Goal: Check status: Check status

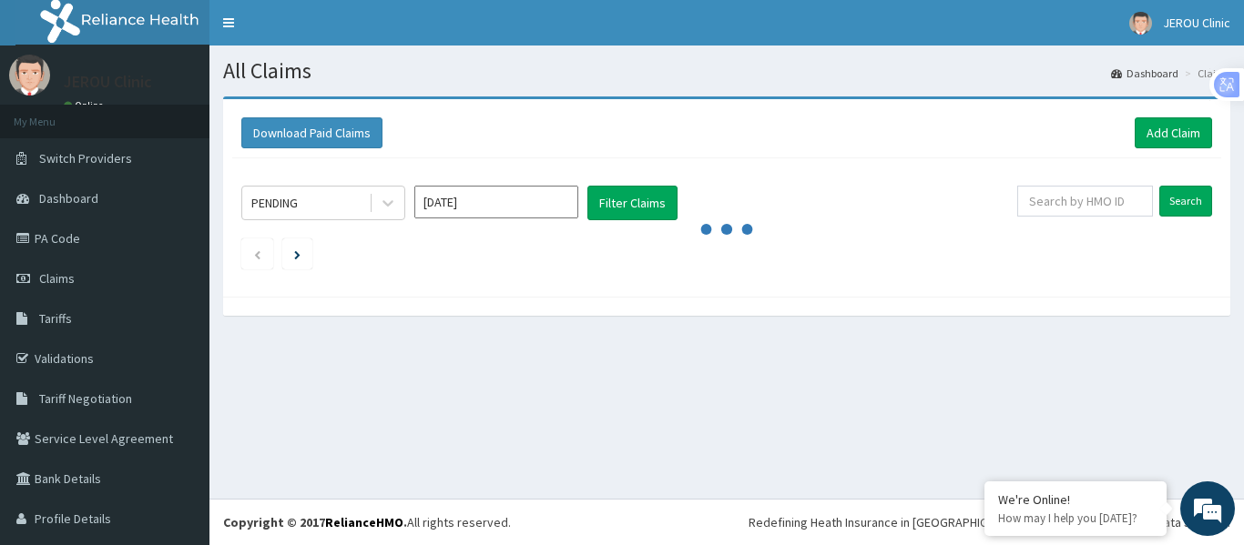
click at [505, 209] on input "[DATE]" at bounding box center [496, 202] width 164 height 33
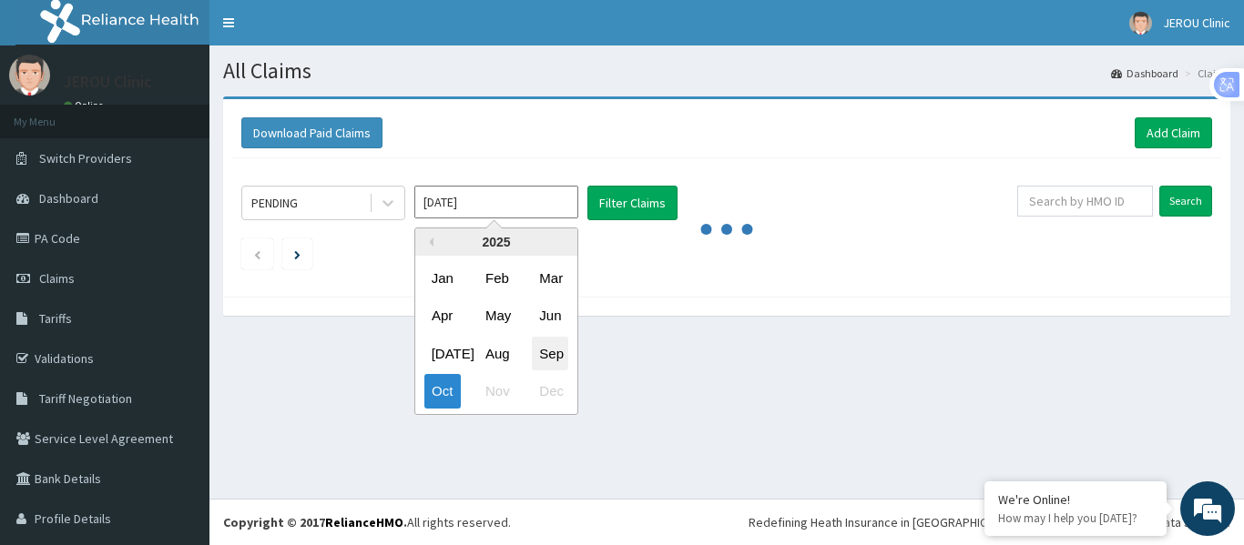
click at [550, 361] on div "Sep" at bounding box center [550, 354] width 36 height 34
type input "Sep 2025"
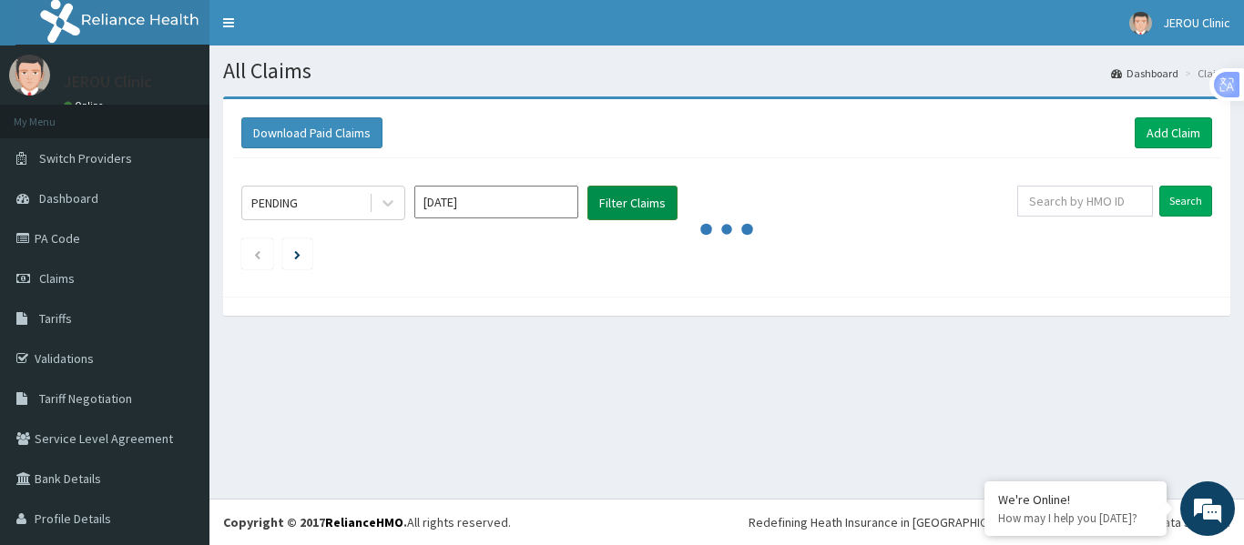
click at [625, 203] on button "Filter Claims" at bounding box center [632, 203] width 90 height 35
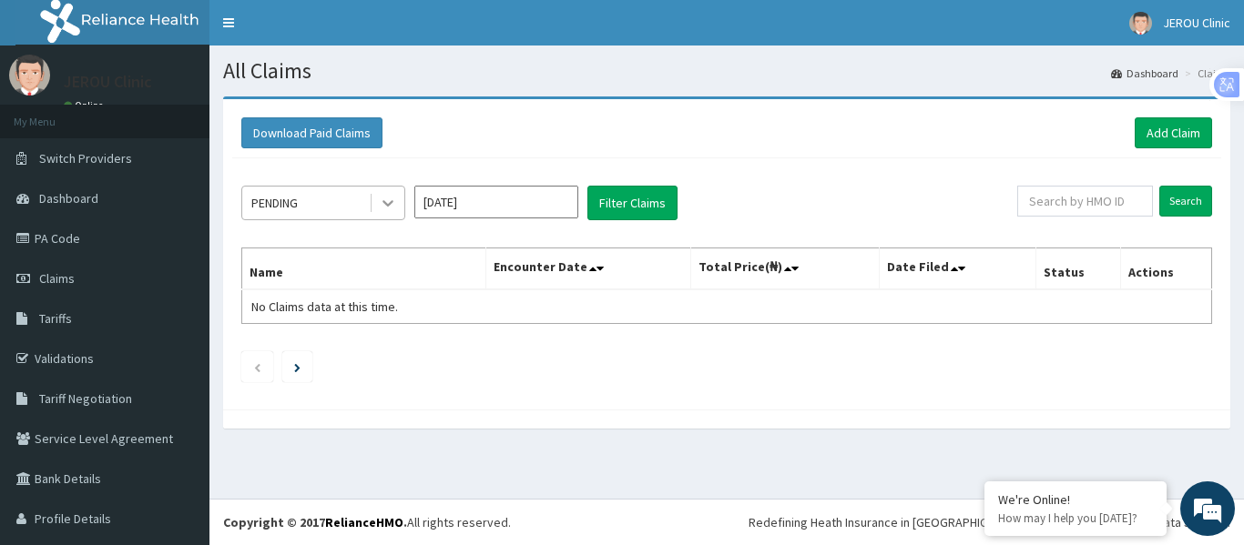
click at [391, 210] on icon at bounding box center [388, 203] width 18 height 18
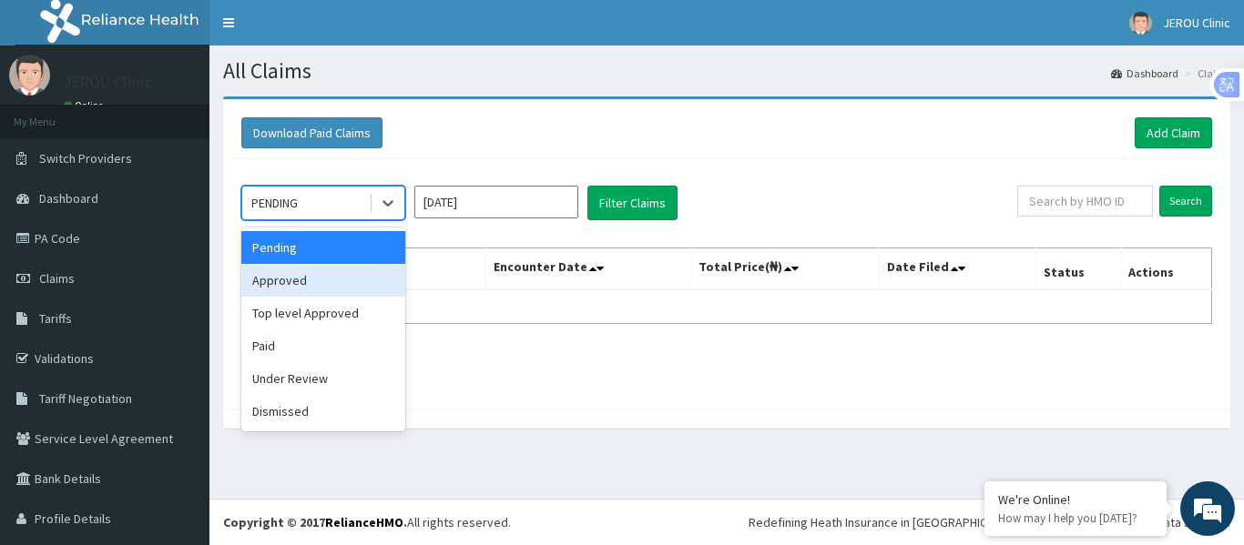
click at [361, 278] on div "Approved" at bounding box center [323, 280] width 164 height 33
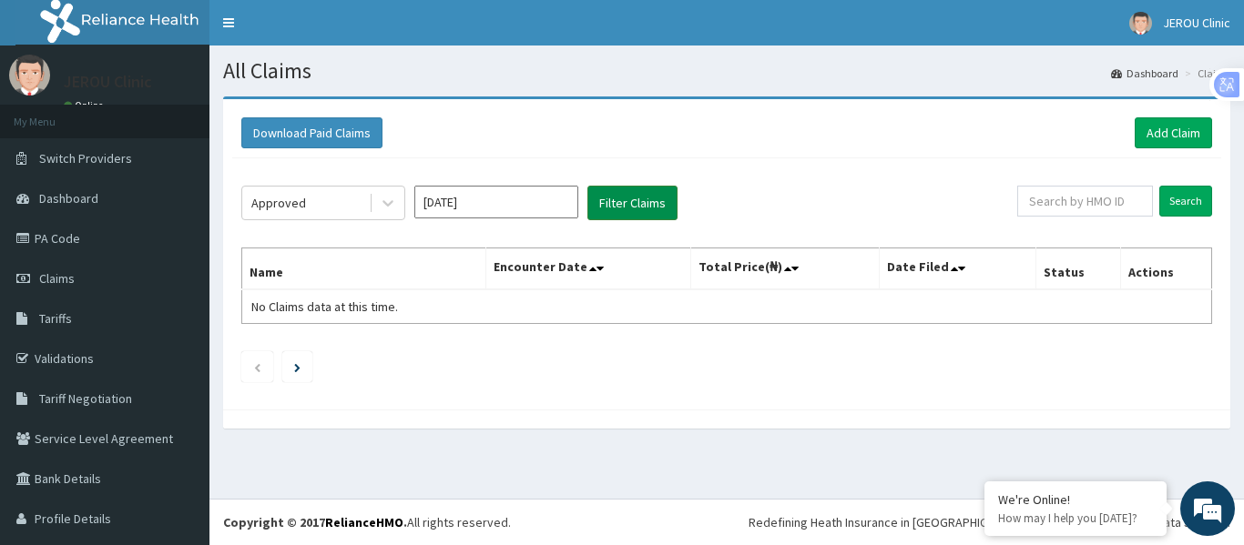
click at [627, 195] on button "Filter Claims" at bounding box center [632, 203] width 90 height 35
click at [625, 204] on button "Filter Claims" at bounding box center [632, 203] width 90 height 35
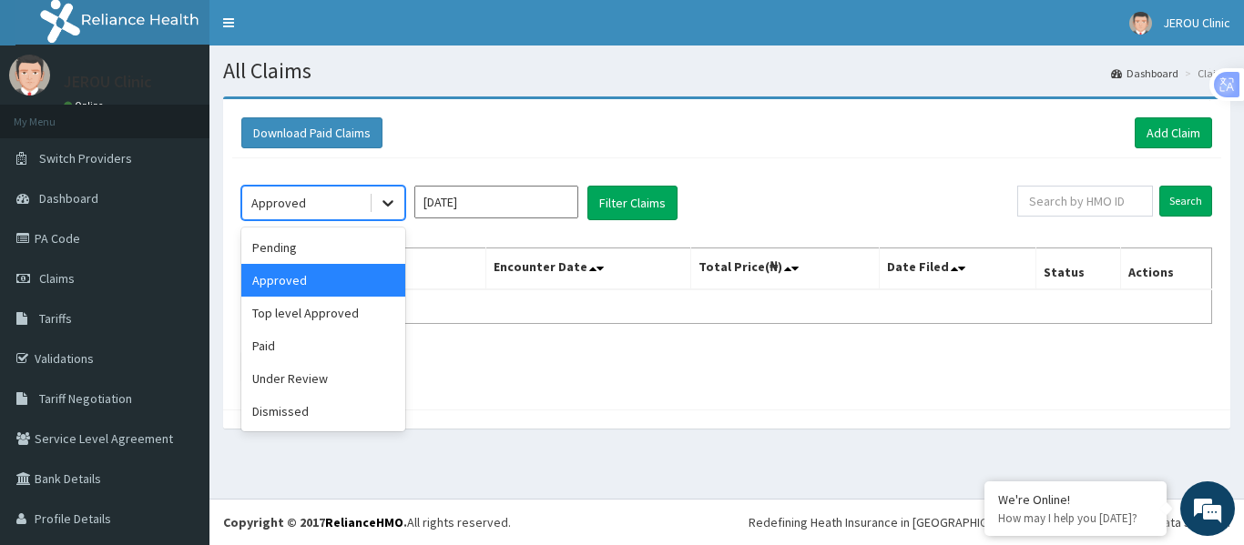
click at [385, 202] on icon at bounding box center [387, 204] width 11 height 6
click at [323, 316] on div "Top level Approved" at bounding box center [323, 313] width 164 height 33
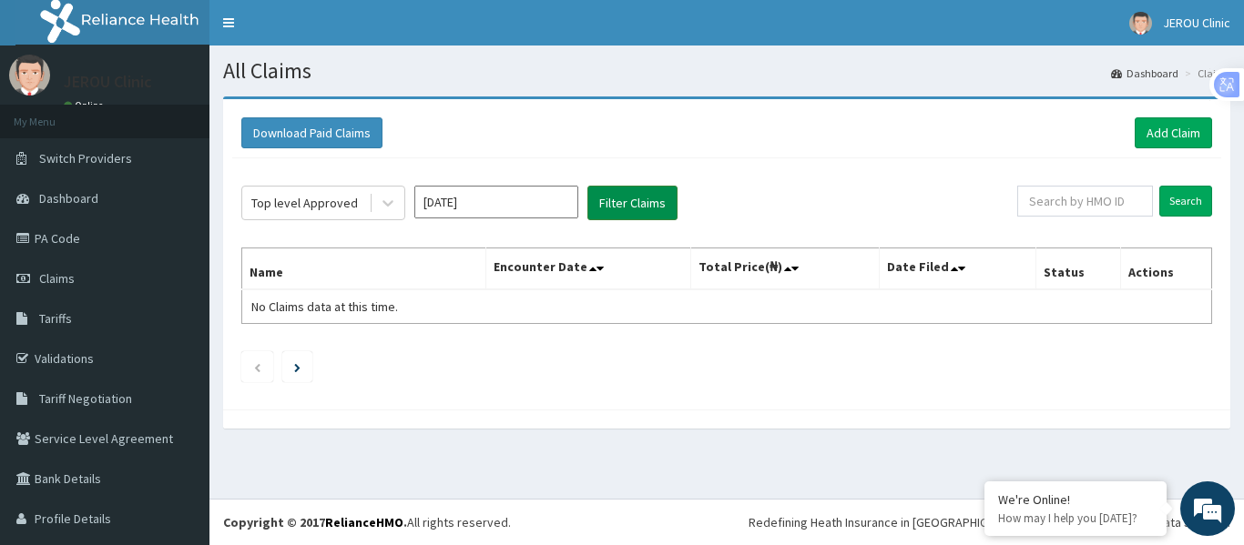
click at [634, 205] on button "Filter Claims" at bounding box center [632, 203] width 90 height 35
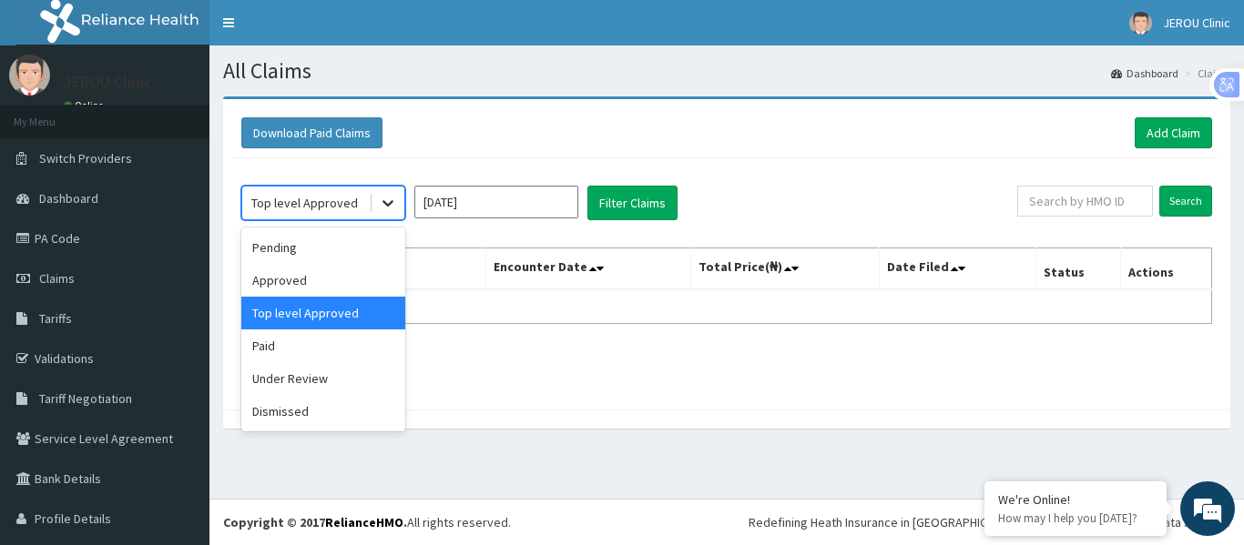
click at [384, 195] on icon at bounding box center [388, 203] width 18 height 18
click at [325, 370] on div "Under Review" at bounding box center [323, 378] width 164 height 33
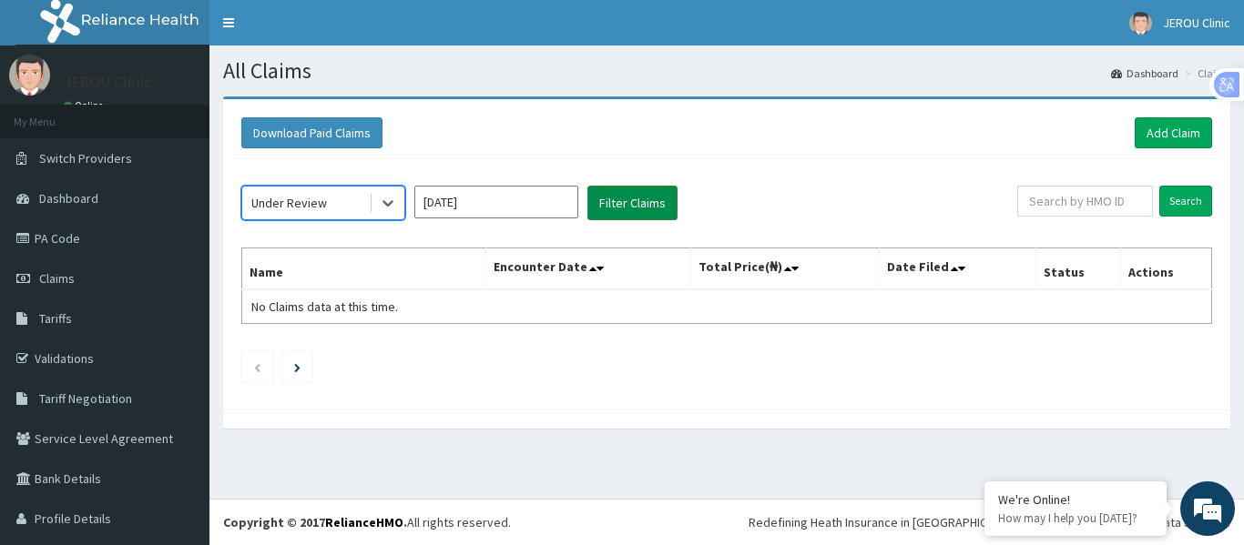
click at [621, 201] on button "Filter Claims" at bounding box center [632, 203] width 90 height 35
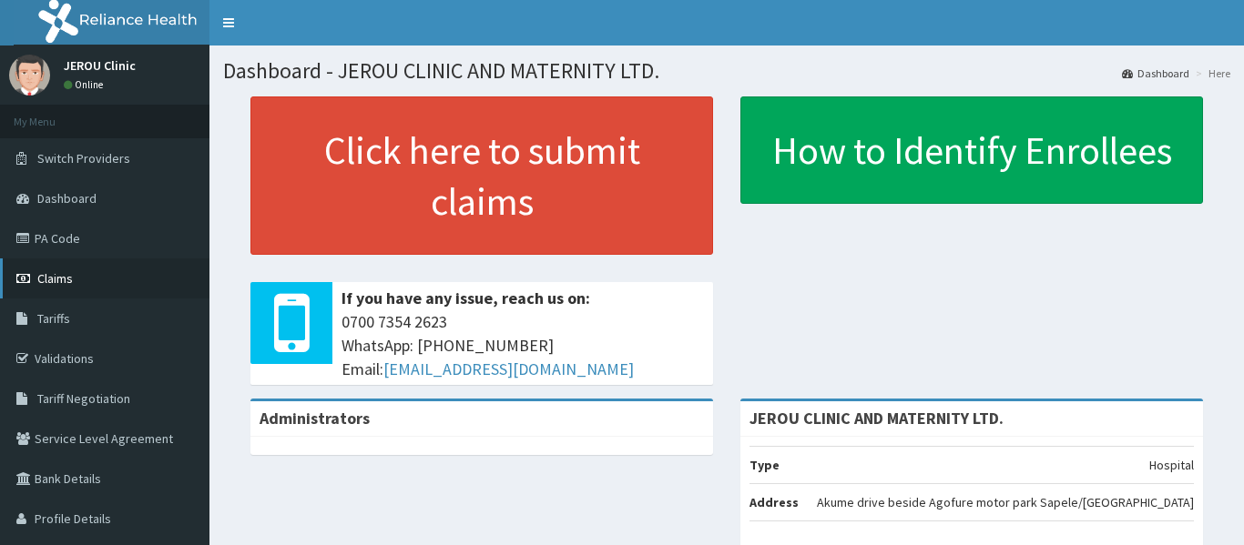
click at [45, 270] on span "Claims" at bounding box center [55, 278] width 36 height 16
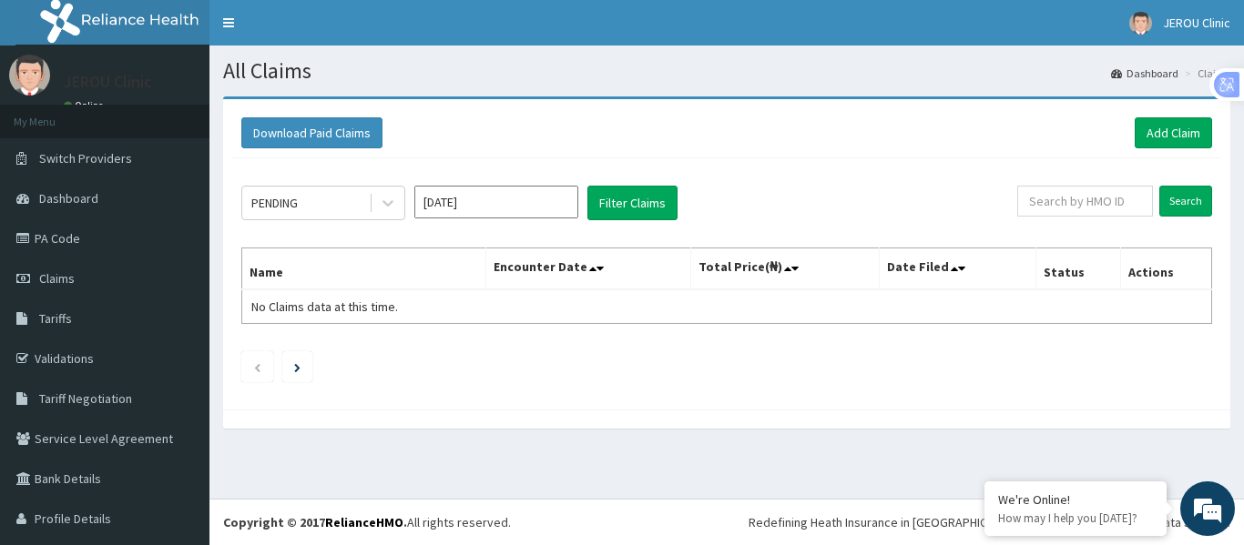
click at [556, 195] on input "Oct 2025" at bounding box center [496, 202] width 164 height 33
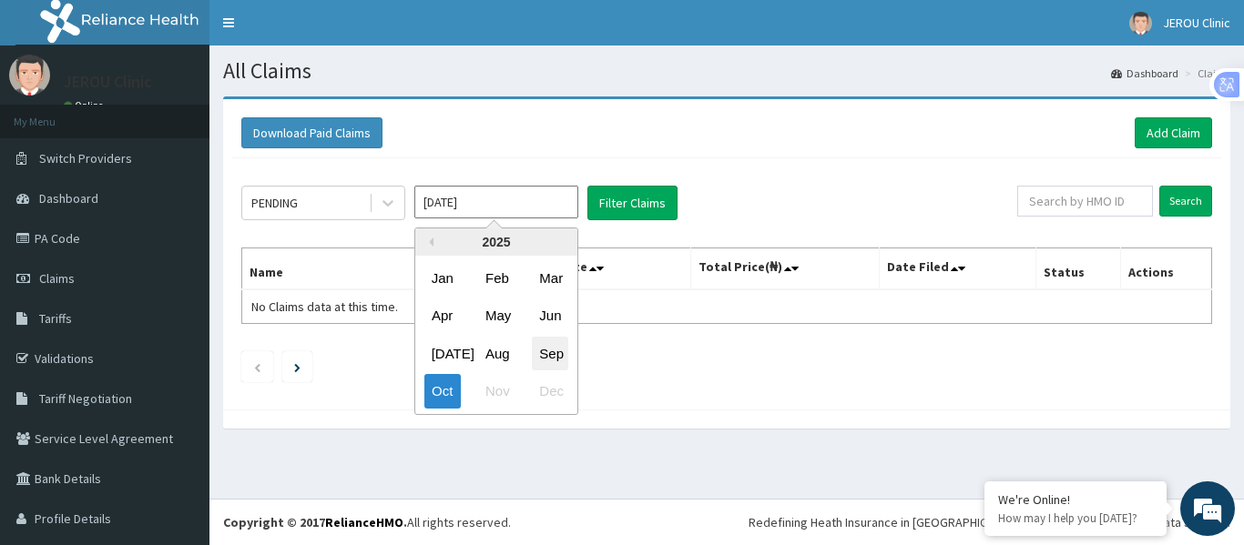
click at [544, 353] on div "Sep" at bounding box center [550, 354] width 36 height 34
type input "Sep 2025"
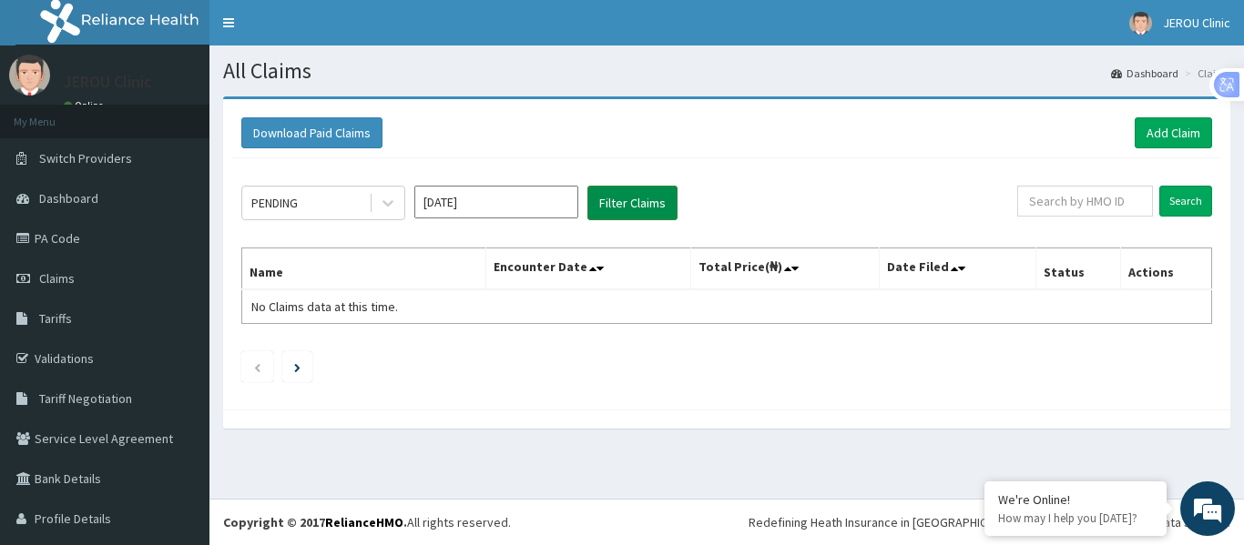
click at [630, 199] on button "Filter Claims" at bounding box center [632, 203] width 90 height 35
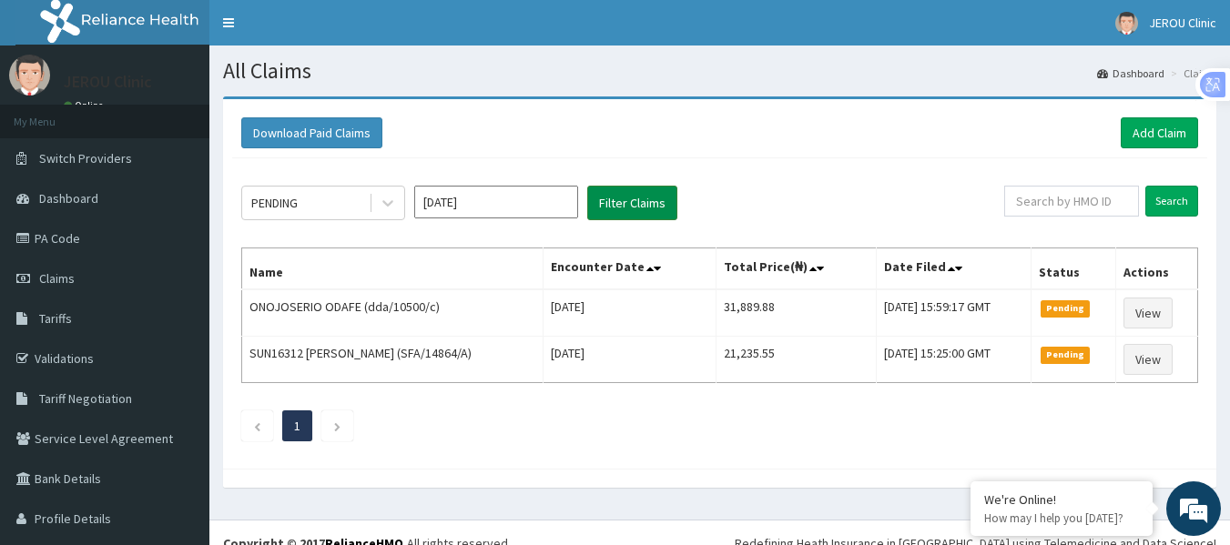
click at [587, 186] on button "Filter Claims" at bounding box center [632, 203] width 90 height 35
